Goal: Contribute content: Contribute content

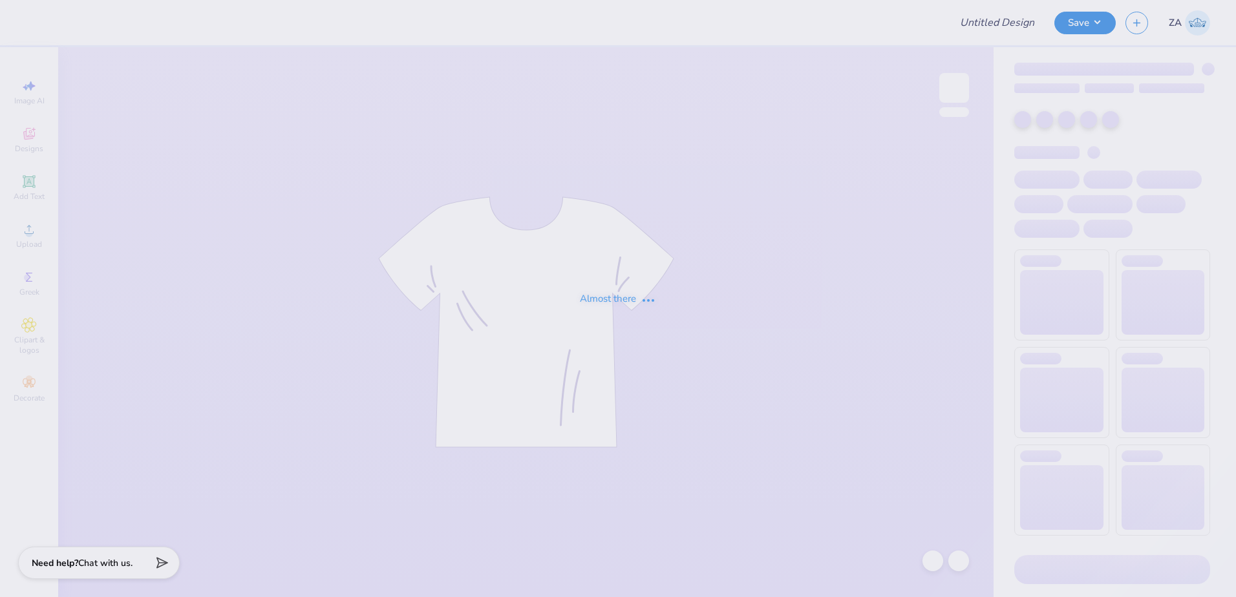
type input "[PERSON_NAME] : [GEOGRAPHIC_DATA]"
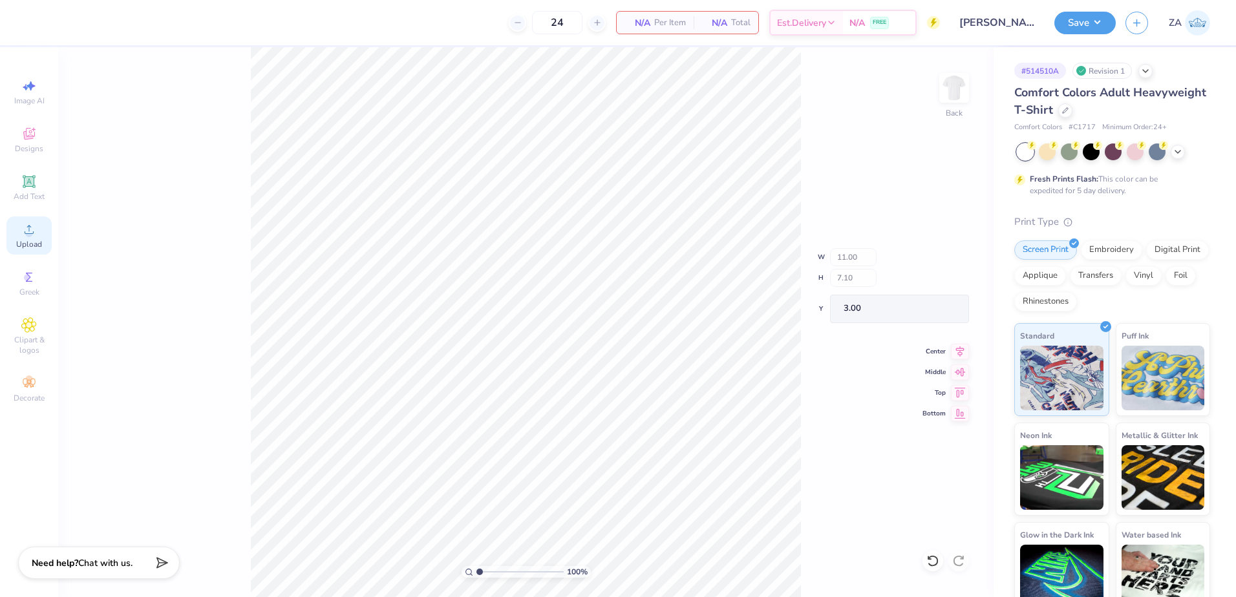
click at [34, 231] on icon at bounding box center [29, 230] width 16 height 16
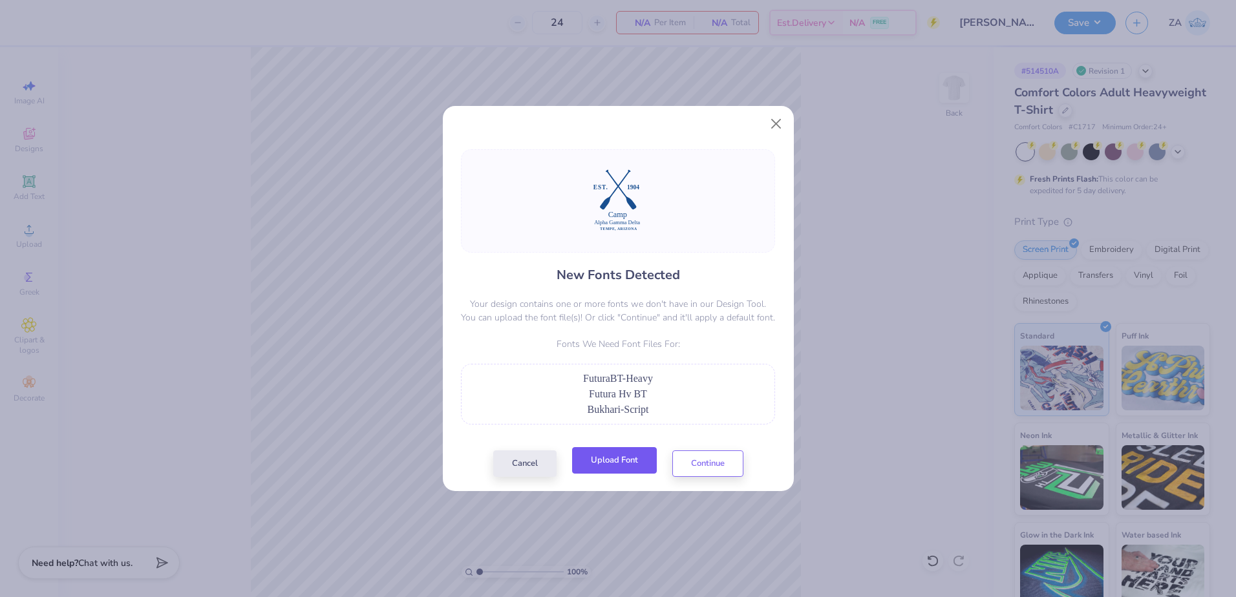
click at [623, 462] on button "Upload Font" at bounding box center [614, 460] width 85 height 27
click at [625, 451] on button "Upload Font" at bounding box center [614, 460] width 85 height 27
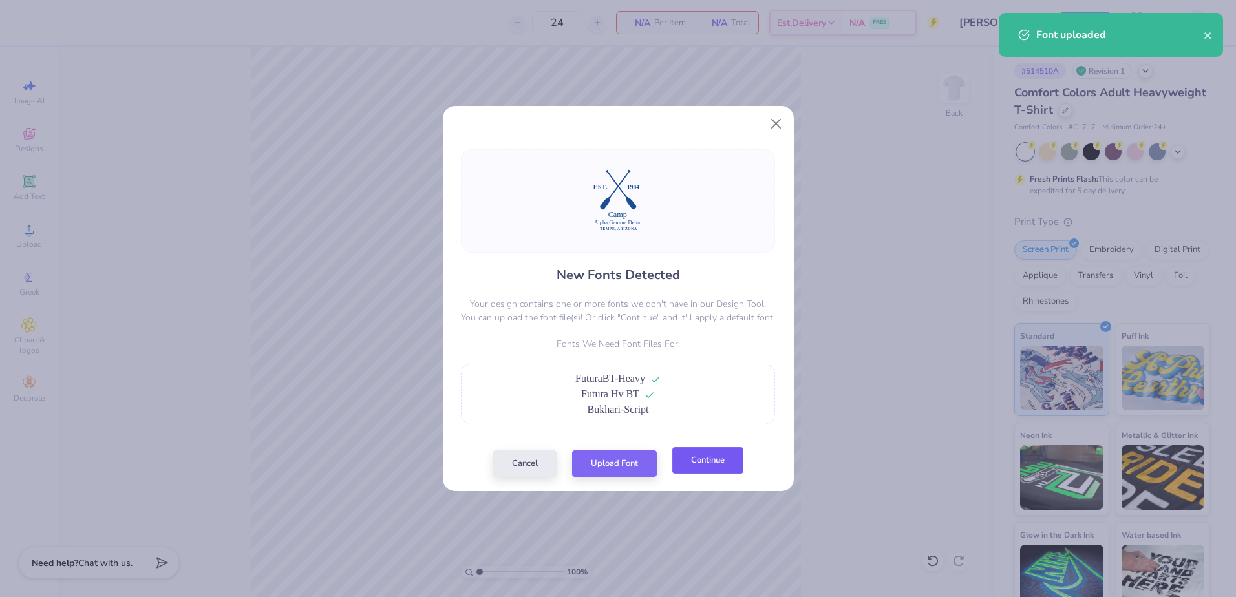
click at [706, 462] on button "Continue" at bounding box center [707, 460] width 71 height 27
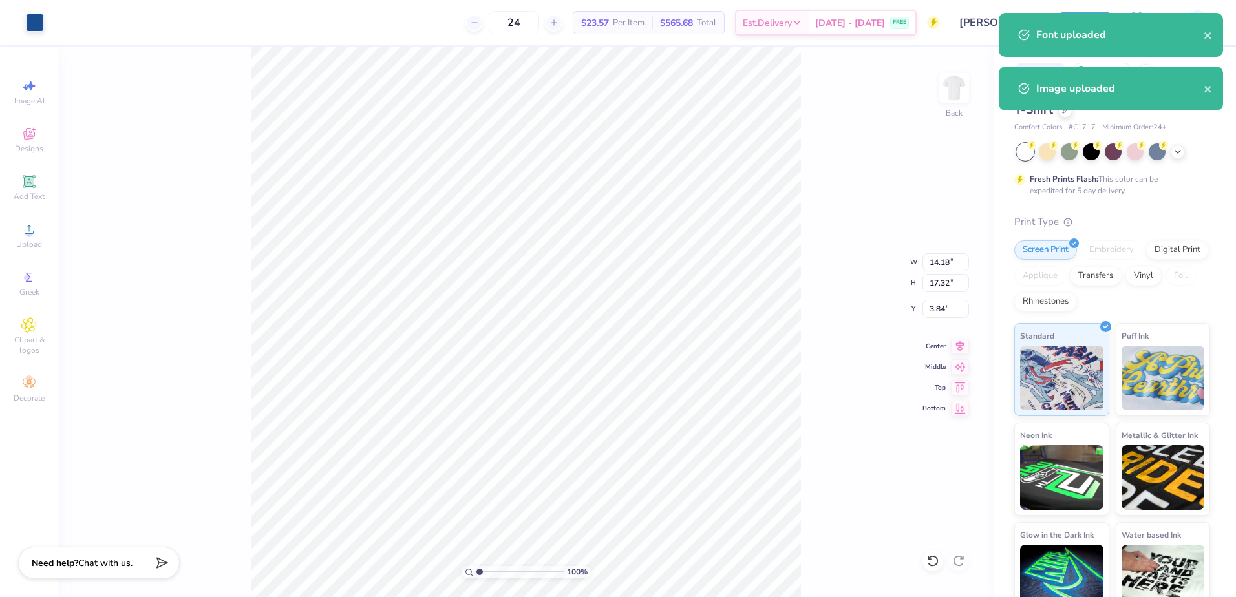
type input "8.63"
type input "10.53"
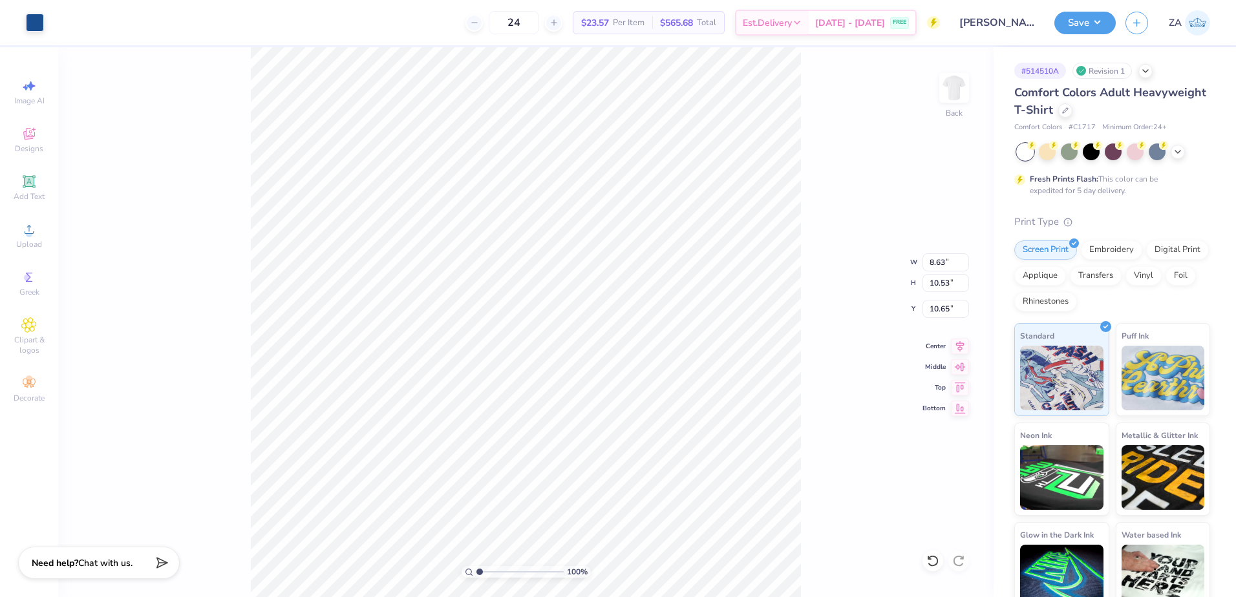
type input "3.50"
click at [547, 579] on li "Send to Back" at bounding box center [535, 581] width 102 height 25
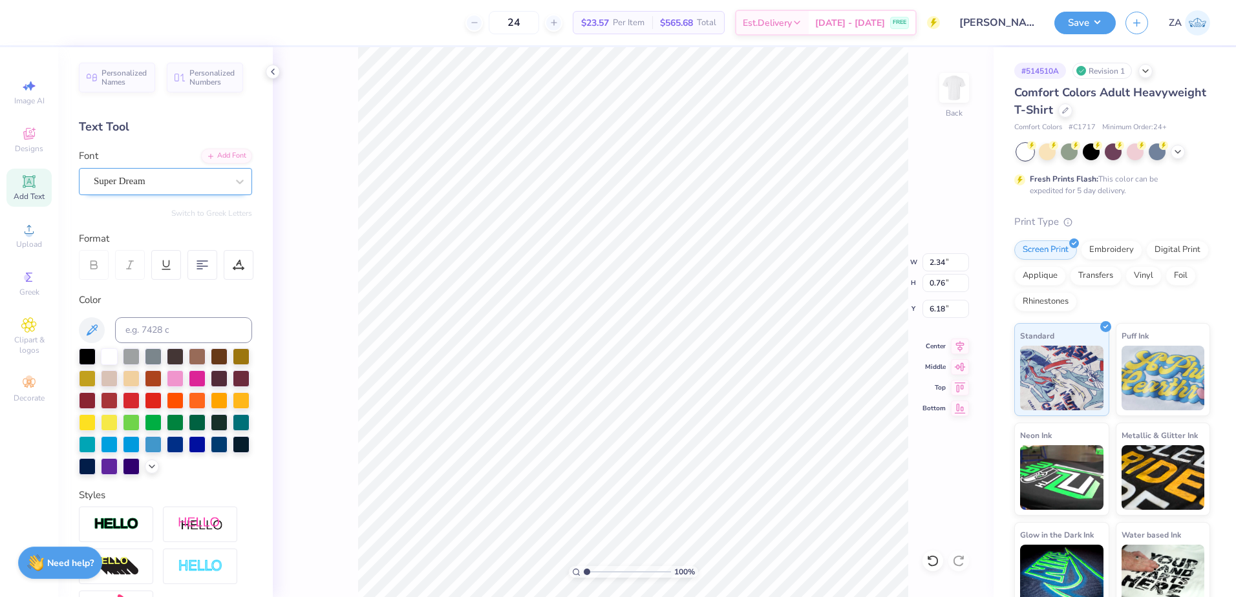
click at [186, 184] on div "Super Dream" at bounding box center [160, 181] width 136 height 20
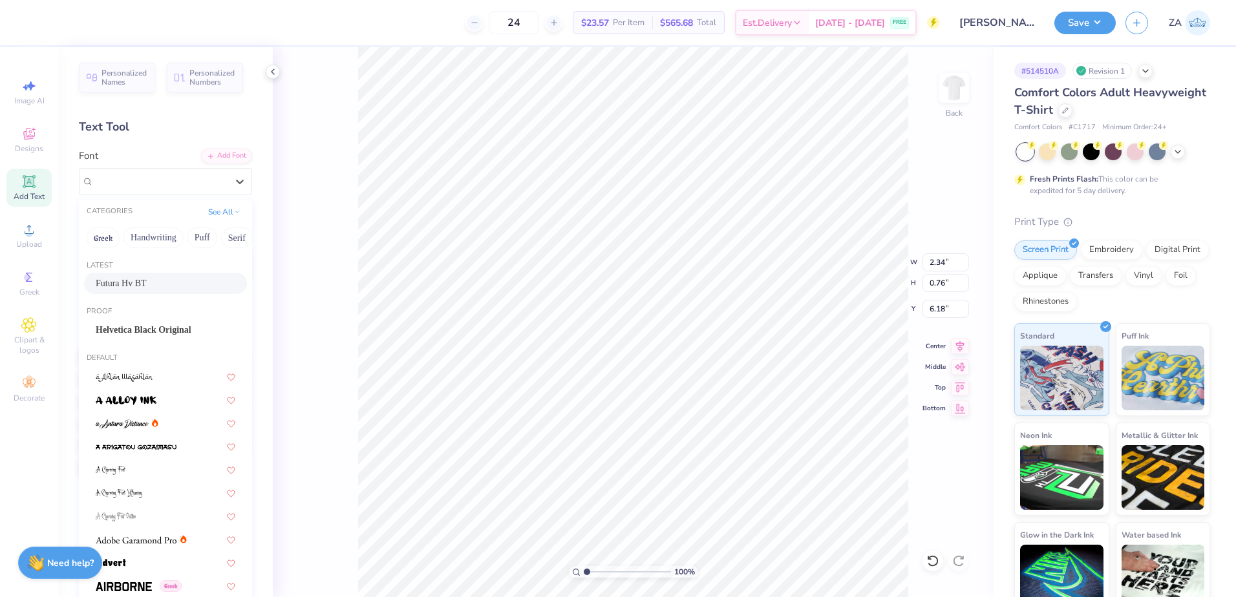
click at [167, 283] on div "Futura Hv BT" at bounding box center [166, 284] width 140 height 14
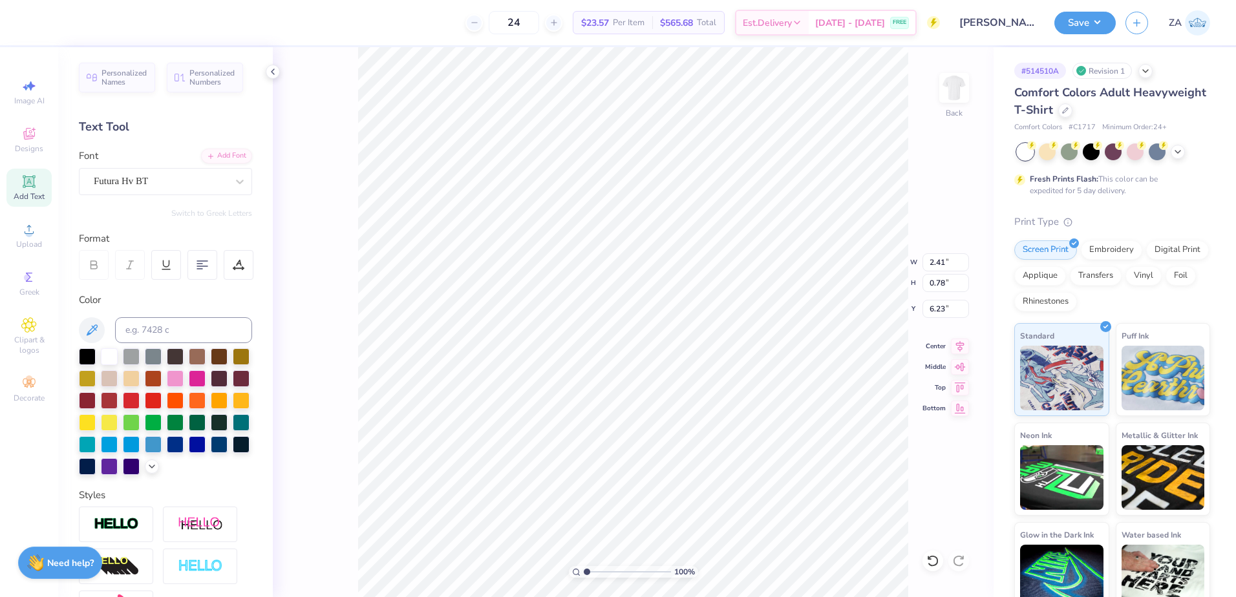
type input "2.41"
type input "0.78"
type input "6.23"
type input "2.42"
type input "0.79"
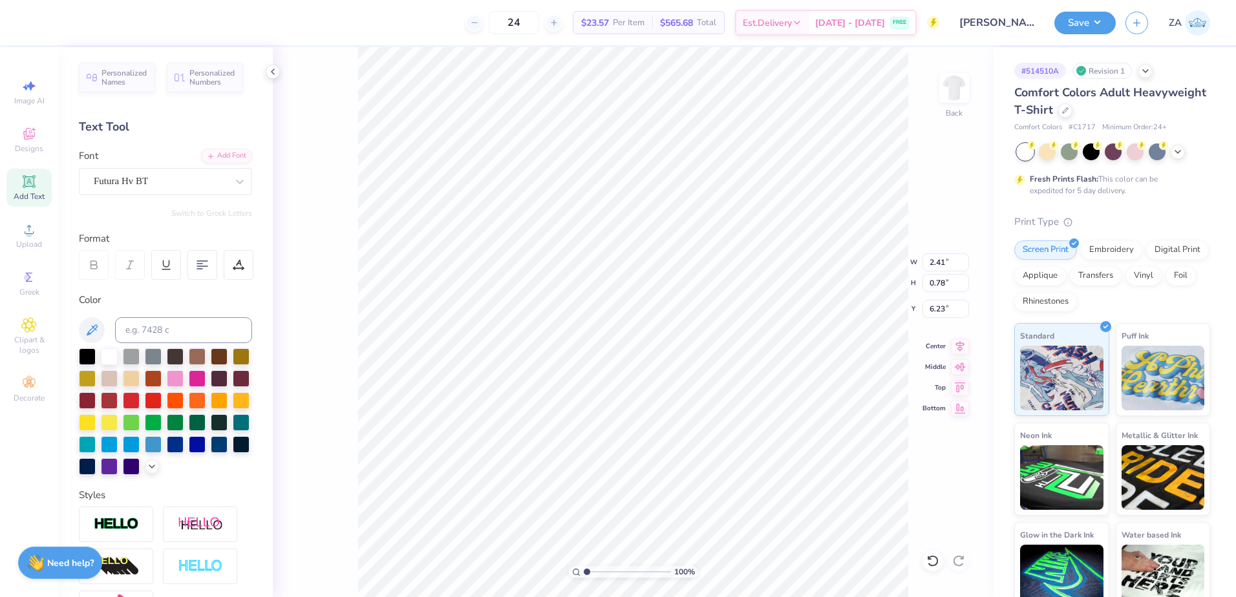
type input "6.15"
click at [206, 178] on div "Super Dream" at bounding box center [160, 181] width 136 height 20
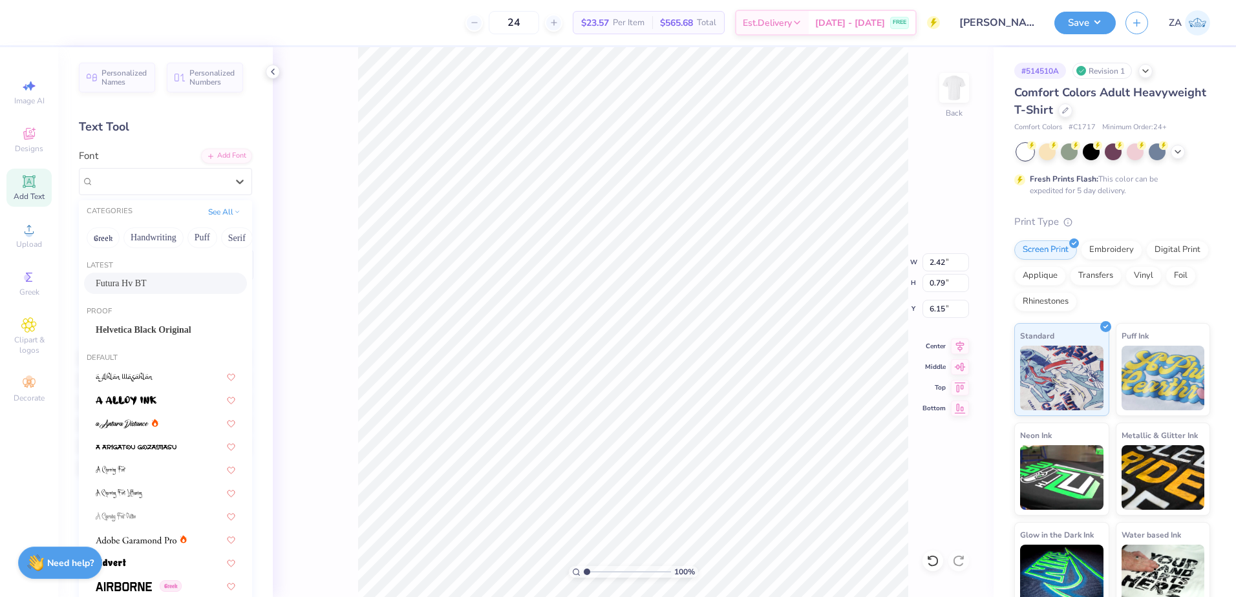
click at [185, 281] on div "Futura Hv BT" at bounding box center [166, 284] width 140 height 14
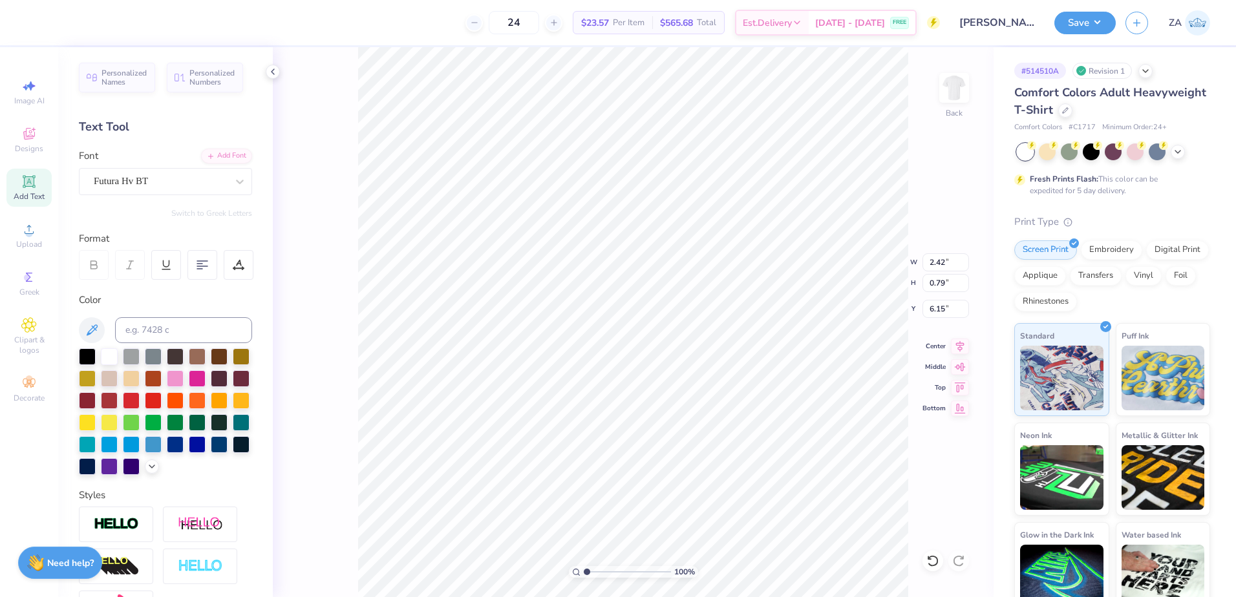
type input "2.09"
type input "6.22"
type input "1.78"
click at [594, 572] on input "range" at bounding box center [627, 572] width 87 height 12
type input "6.22"
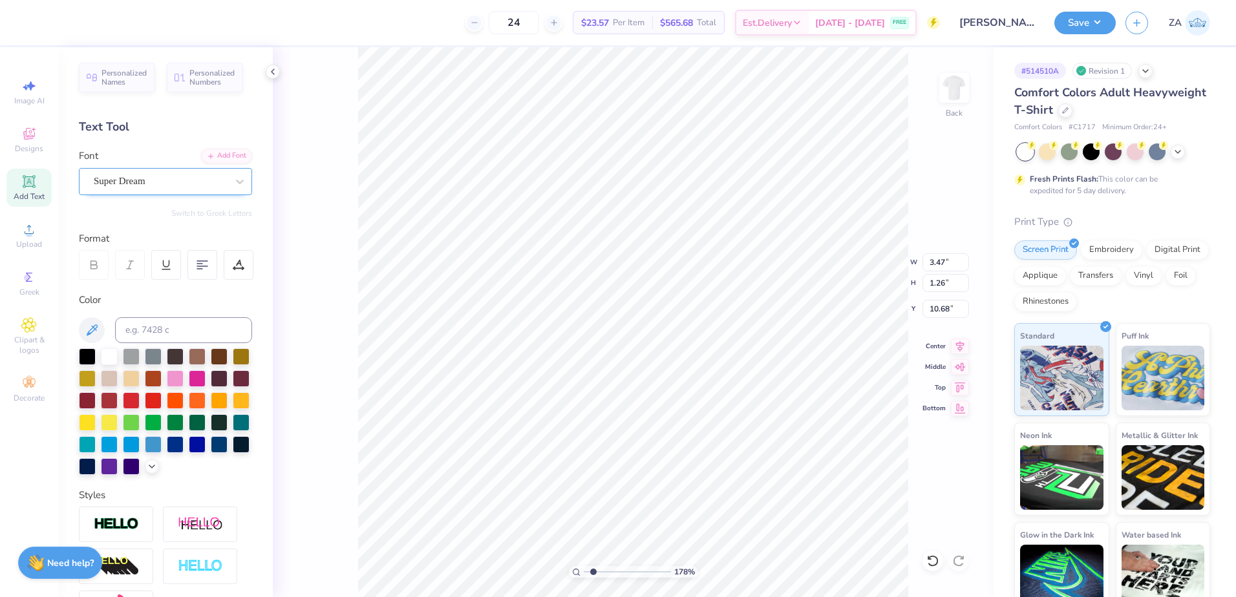
click at [185, 187] on div "Super Dream" at bounding box center [160, 181] width 136 height 20
click at [144, 281] on span "Bukhari Script" at bounding box center [122, 284] width 53 height 14
type input "buk"
type input "3.44"
type input "1.54"
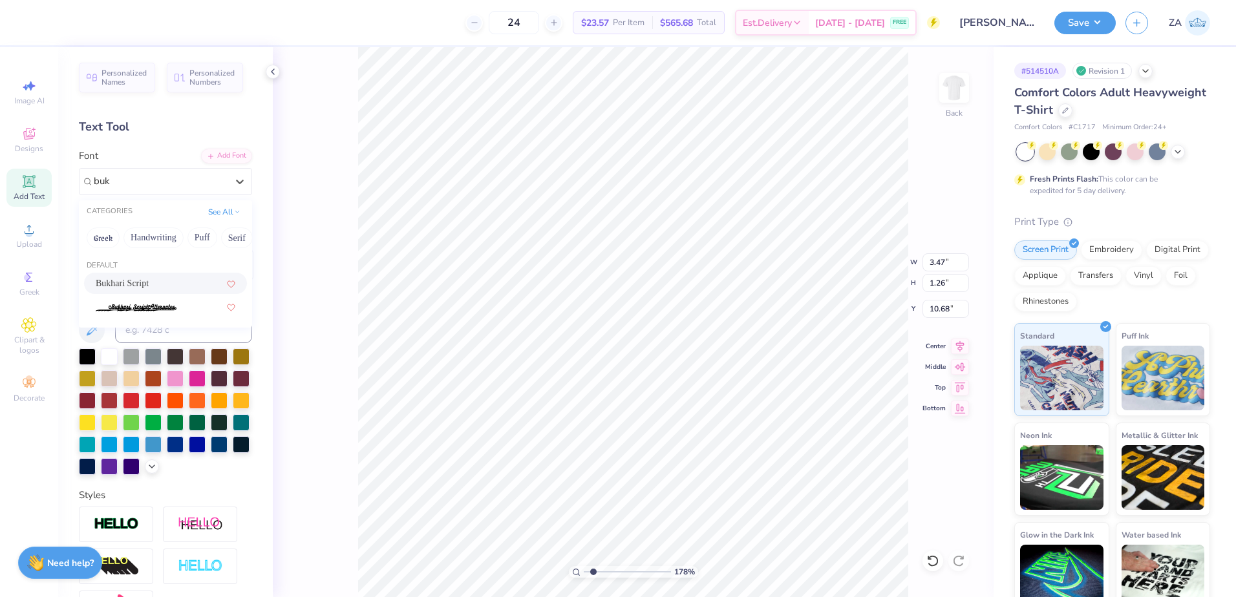
type input "10.50"
type input "8.48"
type input "0.88"
type input "12.20"
click at [143, 177] on div "Super Dream" at bounding box center [160, 181] width 136 height 20
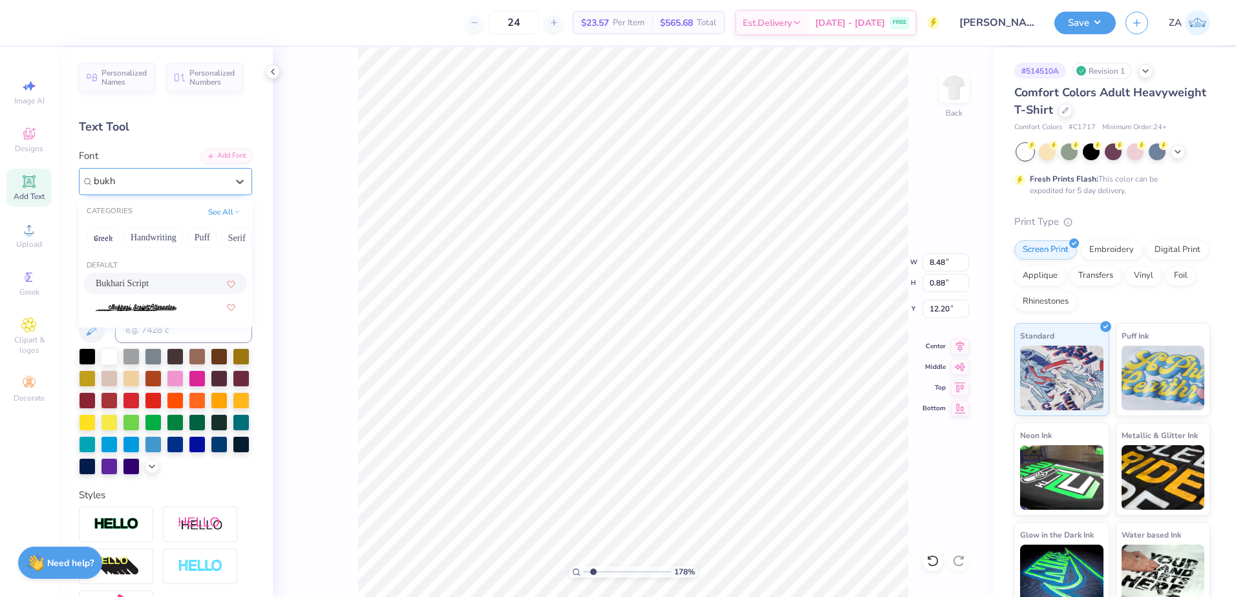
click at [135, 277] on span "Bukhari Script" at bounding box center [122, 284] width 53 height 14
type input "bukh"
type input "8.51"
type input "1.18"
type input "12.01"
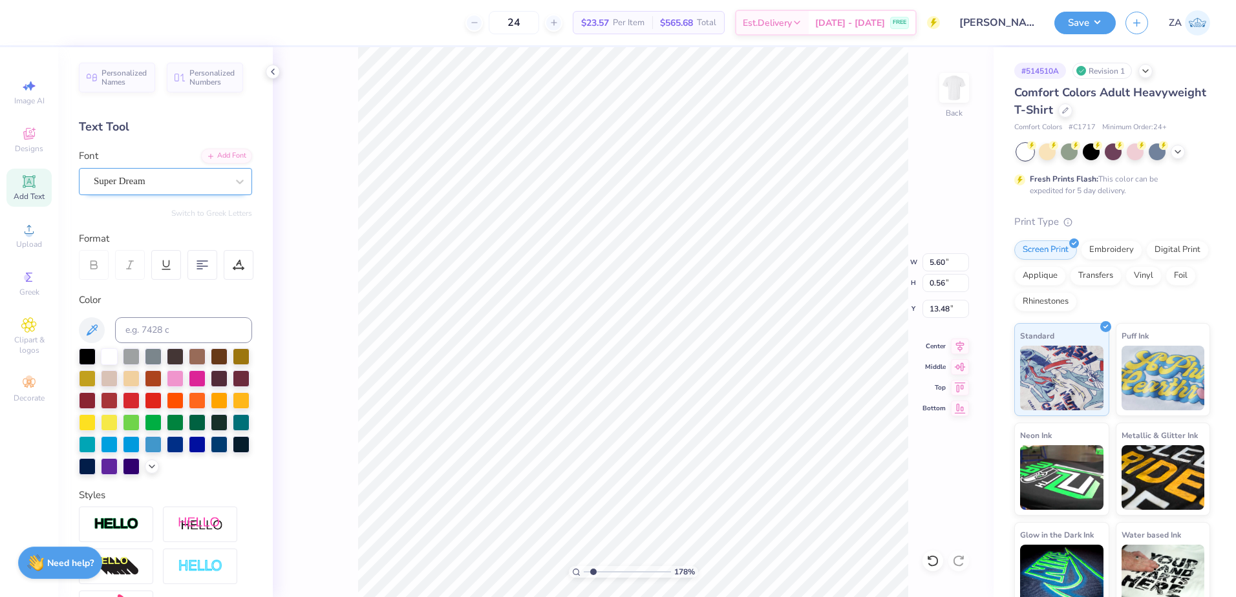
click at [164, 186] on div "Super Dream" at bounding box center [160, 181] width 136 height 20
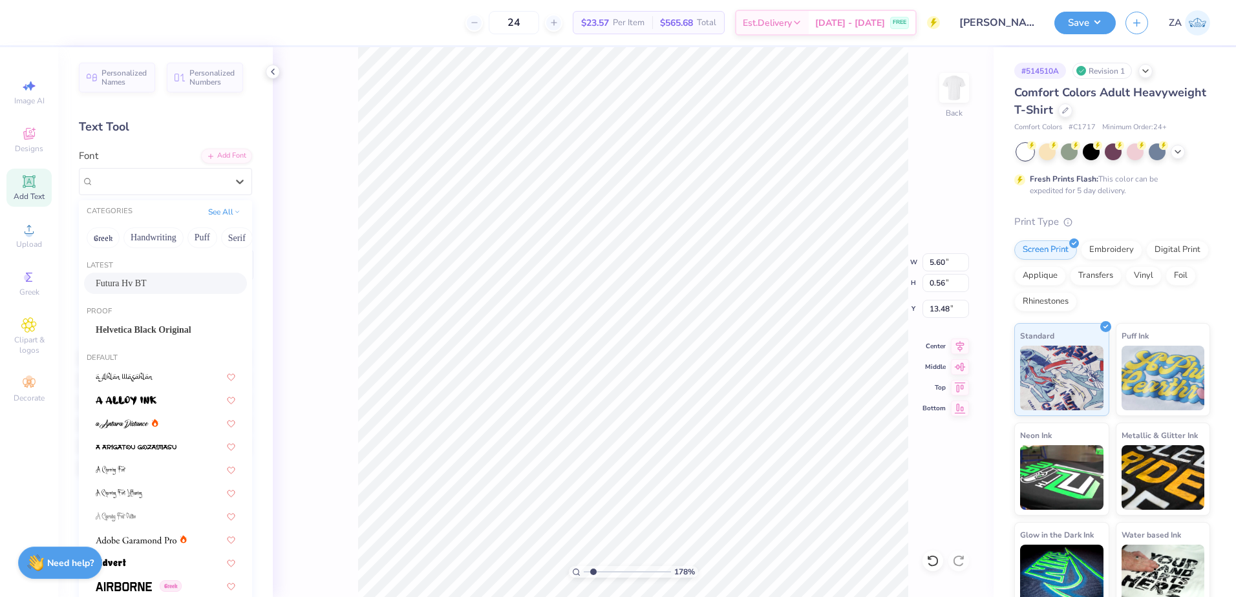
click at [146, 278] on span "Futura Hv BT" at bounding box center [121, 284] width 51 height 14
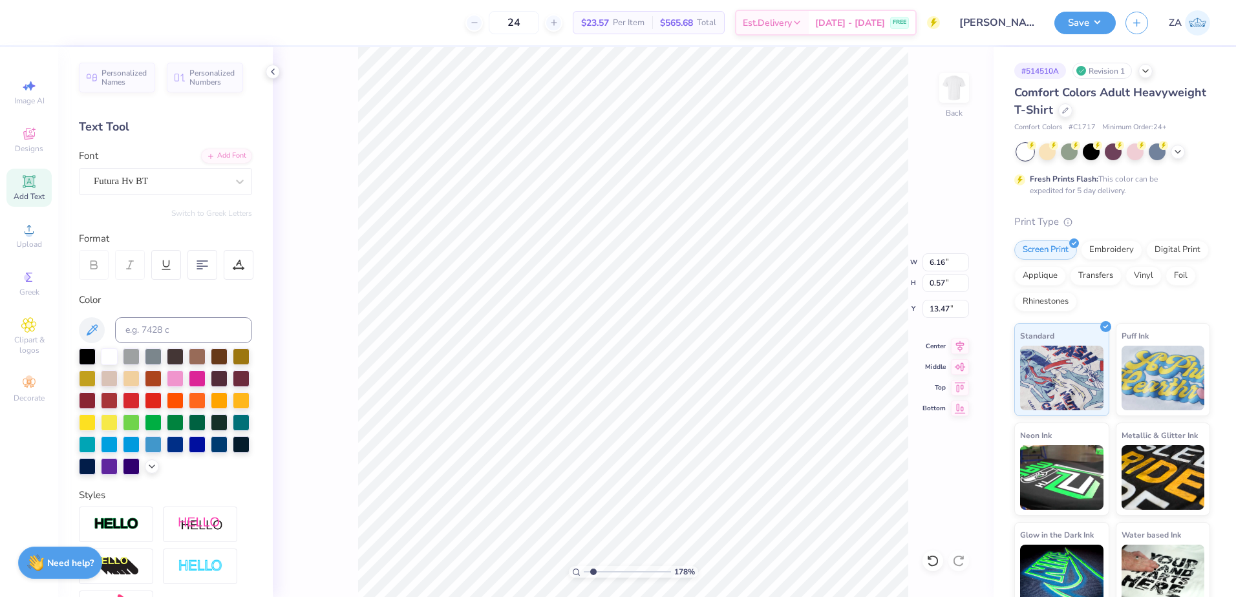
type input "6.16"
type input "0.57"
type input "13.47"
type input "5.29"
type input "0.49"
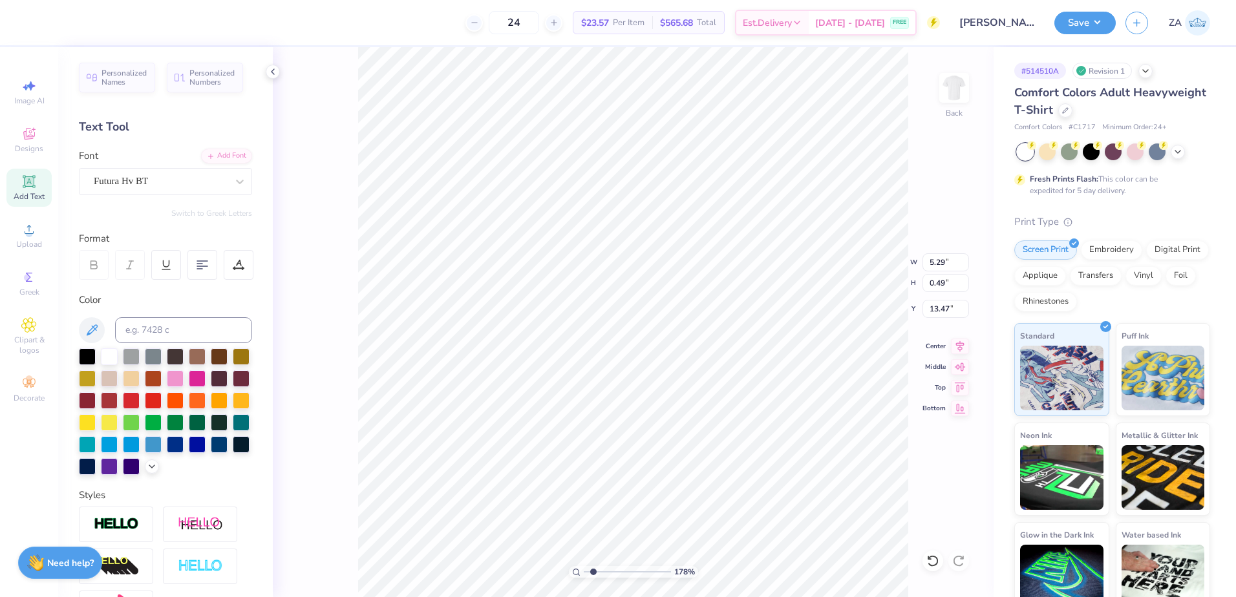
type input "13.41"
type input "1"
click at [584, 573] on input "range" at bounding box center [627, 572] width 87 height 12
type input "13.48"
drag, startPoint x: 930, startPoint y: 287, endPoint x: 952, endPoint y: 286, distance: 22.6
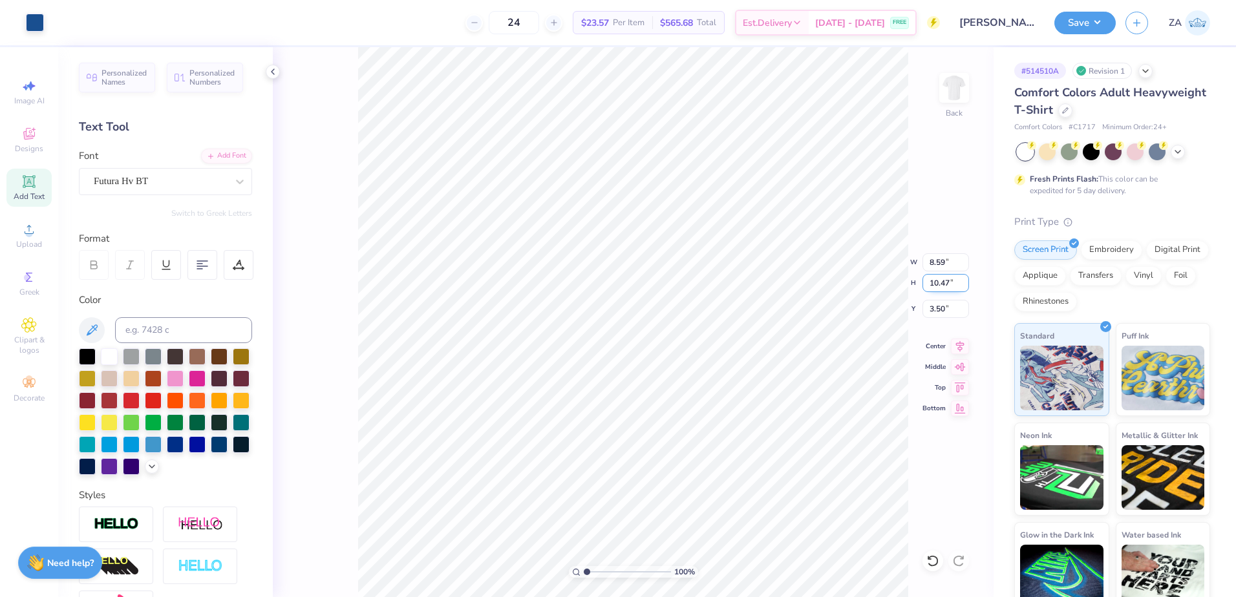
click at [952, 286] on input "10.47" at bounding box center [946, 283] width 47 height 18
type input "15.00"
type input "12.30"
type input "1.23"
drag, startPoint x: 933, startPoint y: 264, endPoint x: 954, endPoint y: 264, distance: 20.7
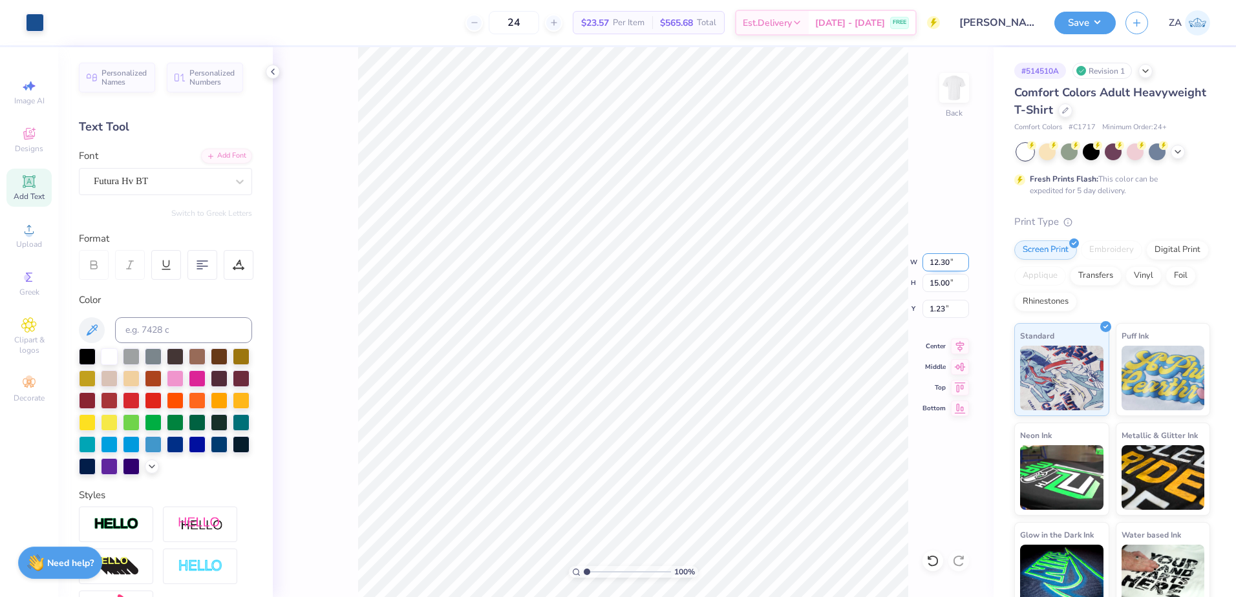
click at [954, 264] on input "12.30" at bounding box center [946, 262] width 47 height 18
type input "8.00"
type input "9.75"
drag, startPoint x: 955, startPoint y: 313, endPoint x: 925, endPoint y: 314, distance: 29.7
click at [925, 314] on input "3.86" at bounding box center [946, 309] width 47 height 18
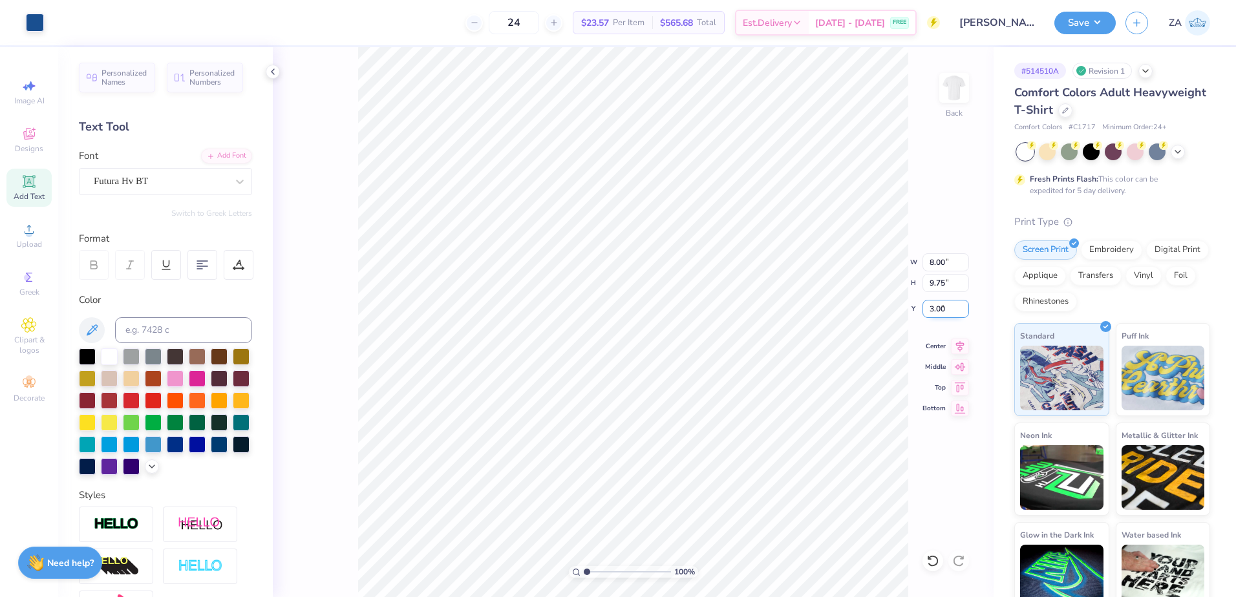
type input "3.00"
click at [1069, 28] on button "Save" at bounding box center [1084, 21] width 61 height 23
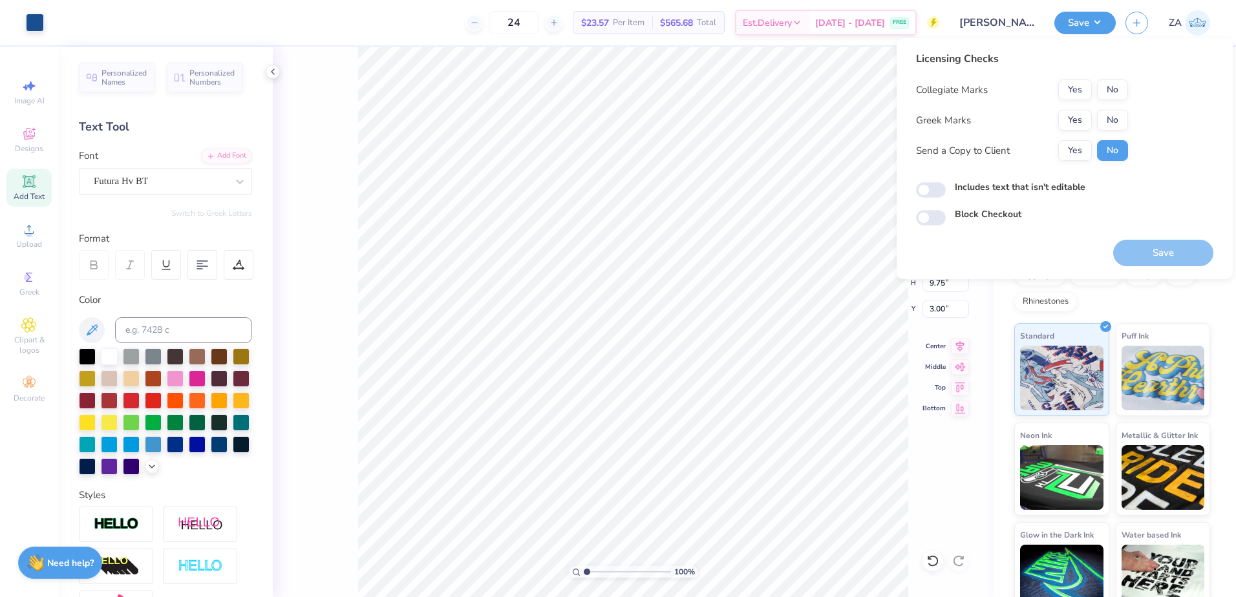
click at [1089, 108] on div "Collegiate Marks Yes No Greek Marks Yes No Send a Copy to Client Yes No" at bounding box center [1022, 120] width 212 height 81
click at [1088, 112] on button "Yes" at bounding box center [1075, 120] width 34 height 21
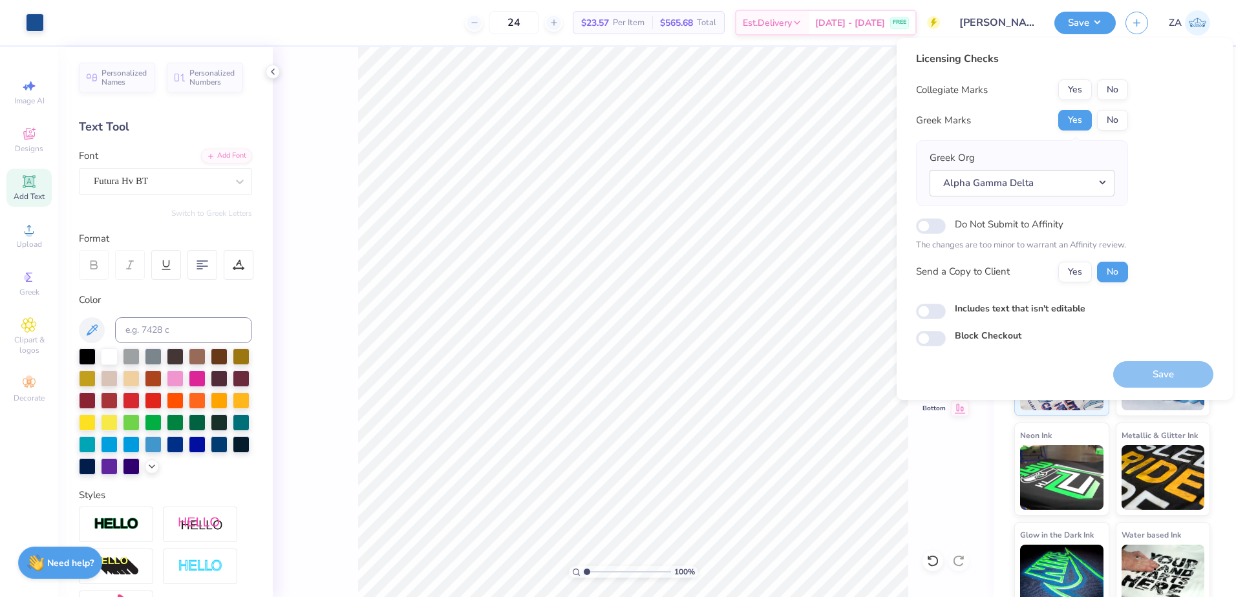
click at [1118, 93] on button "No" at bounding box center [1112, 90] width 31 height 21
click at [1142, 372] on button "Save" at bounding box center [1163, 374] width 100 height 27
